Goal: Information Seeking & Learning: Learn about a topic

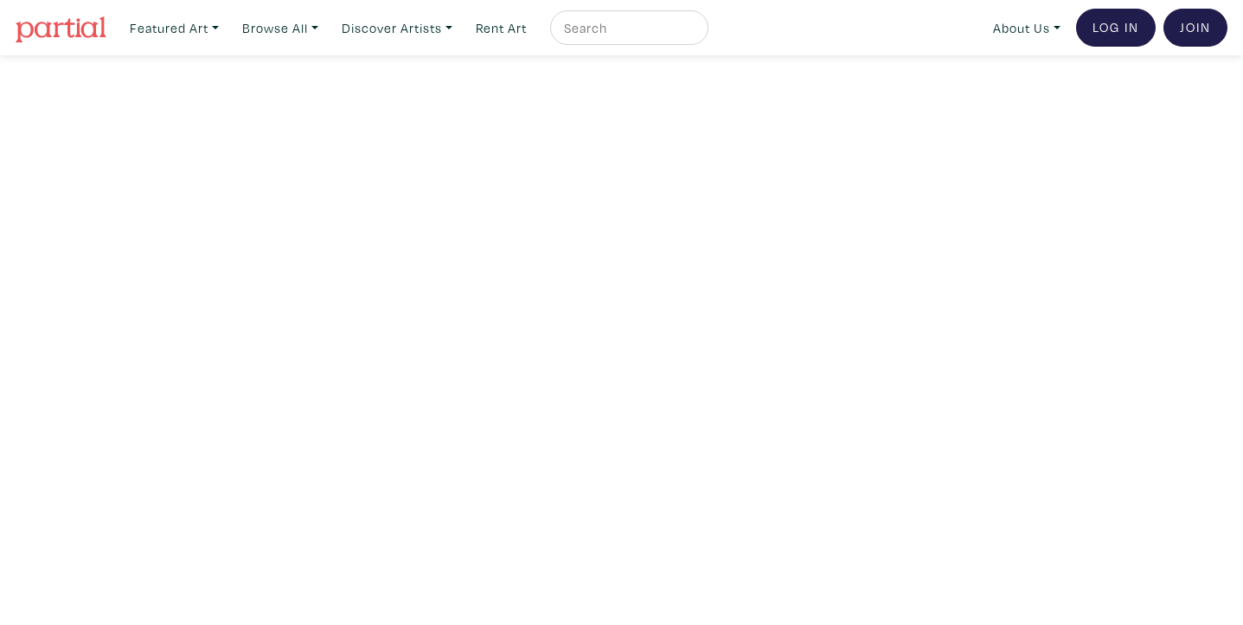
click at [627, 27] on input "text" at bounding box center [627, 28] width 130 height 22
type input "[PERSON_NAME]"
click at [695, 33] on button "submit" at bounding box center [695, 33] width 0 height 0
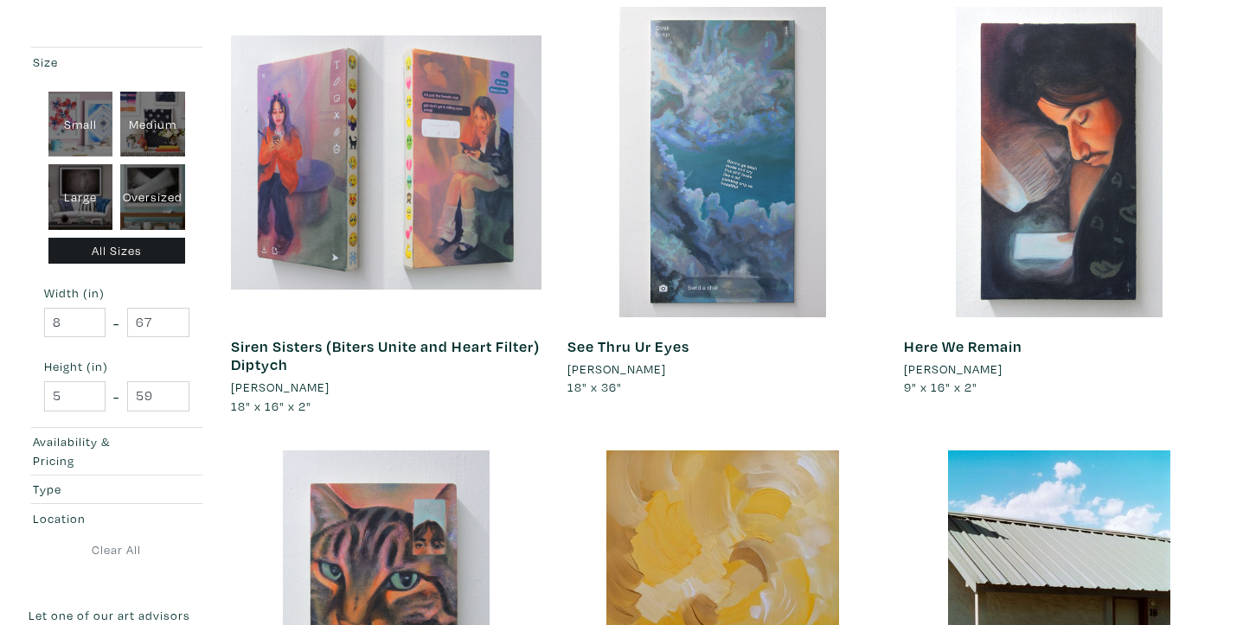
scroll to position [303, 0]
click at [630, 349] on link "See Thru Ur Eyes" at bounding box center [628, 346] width 122 height 20
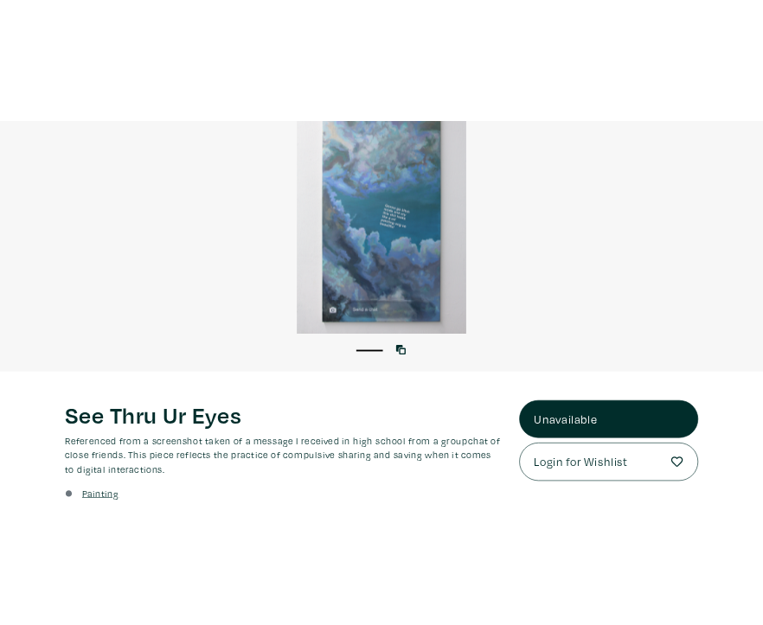
scroll to position [105, 0]
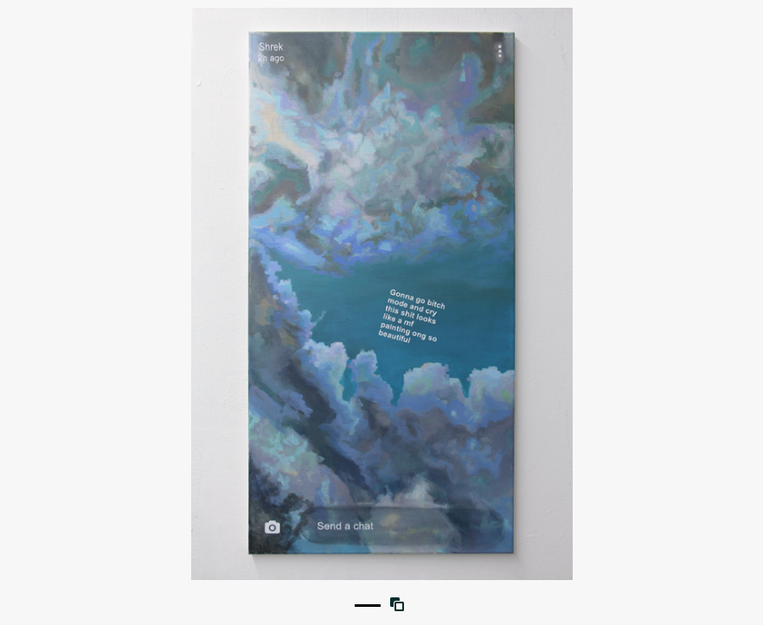
click at [613, 215] on div at bounding box center [381, 294] width 763 height 573
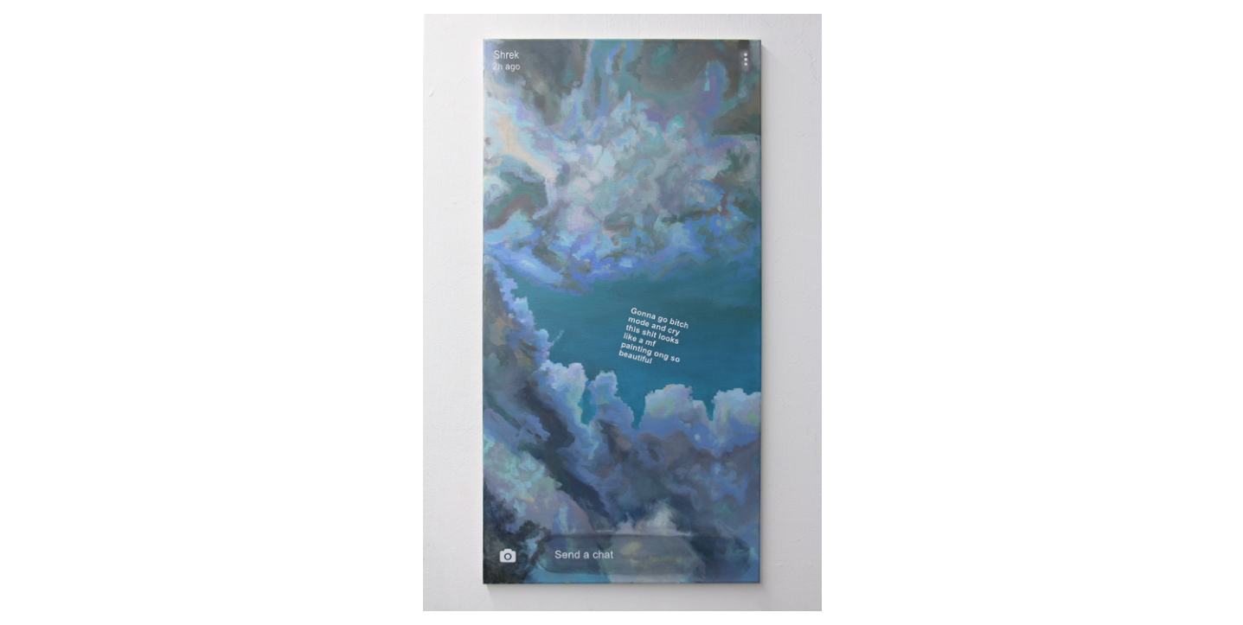
scroll to position [219, 0]
